Goal: Check status: Check status

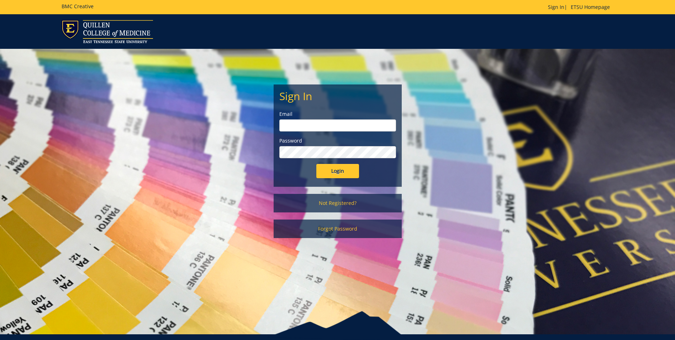
type input "taylormr1@etsu.edu"
click at [323, 170] on input "Login" at bounding box center [337, 171] width 43 height 14
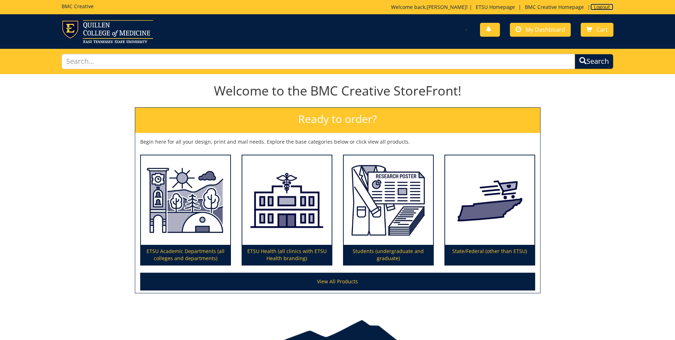
click at [599, 9] on link "Logout" at bounding box center [602, 7] width 23 height 7
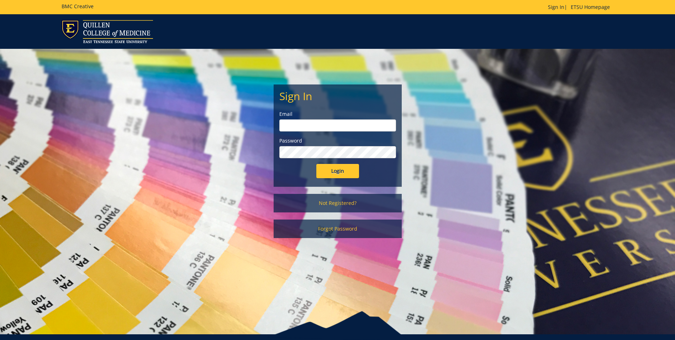
type input "taylormr1@etsu.edu"
click at [354, 169] on input "Login" at bounding box center [337, 171] width 43 height 14
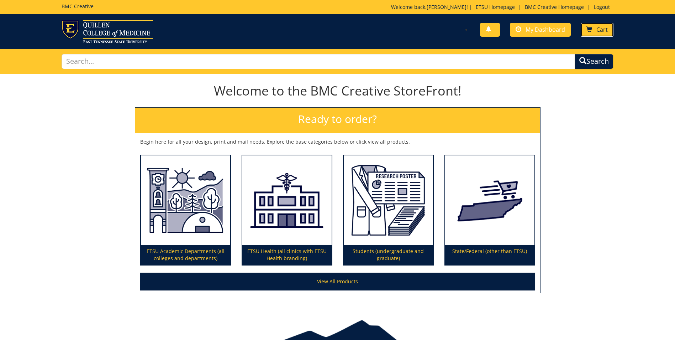
click at [596, 27] on link "Cart" at bounding box center [597, 30] width 33 height 14
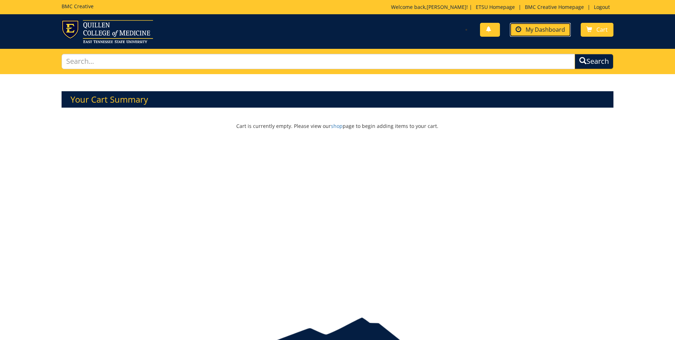
click at [542, 31] on span "My Dashboard" at bounding box center [546, 30] width 40 height 8
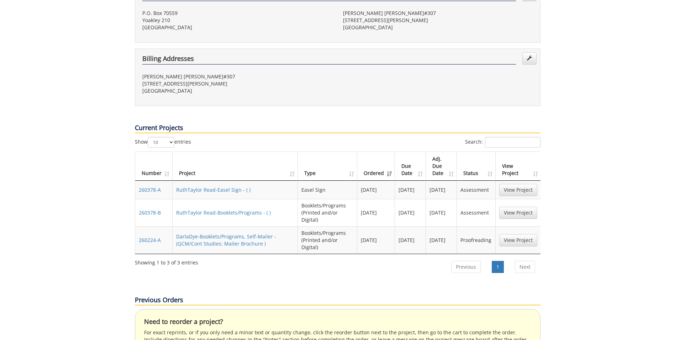
scroll to position [223, 0]
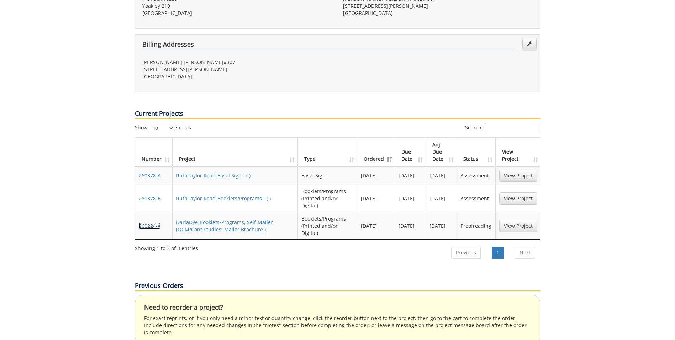
click at [147, 222] on link "260224-A" at bounding box center [150, 225] width 22 height 7
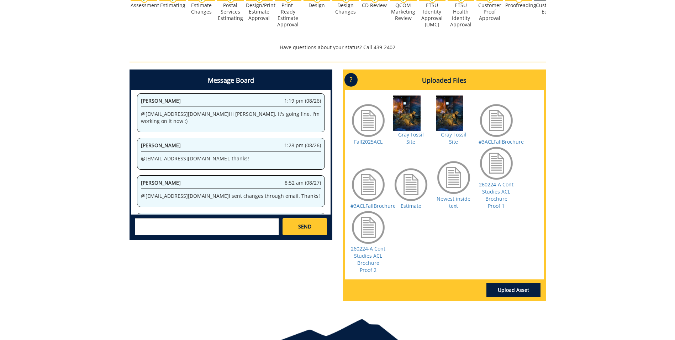
scroll to position [318, 0]
